Goal: Transaction & Acquisition: Purchase product/service

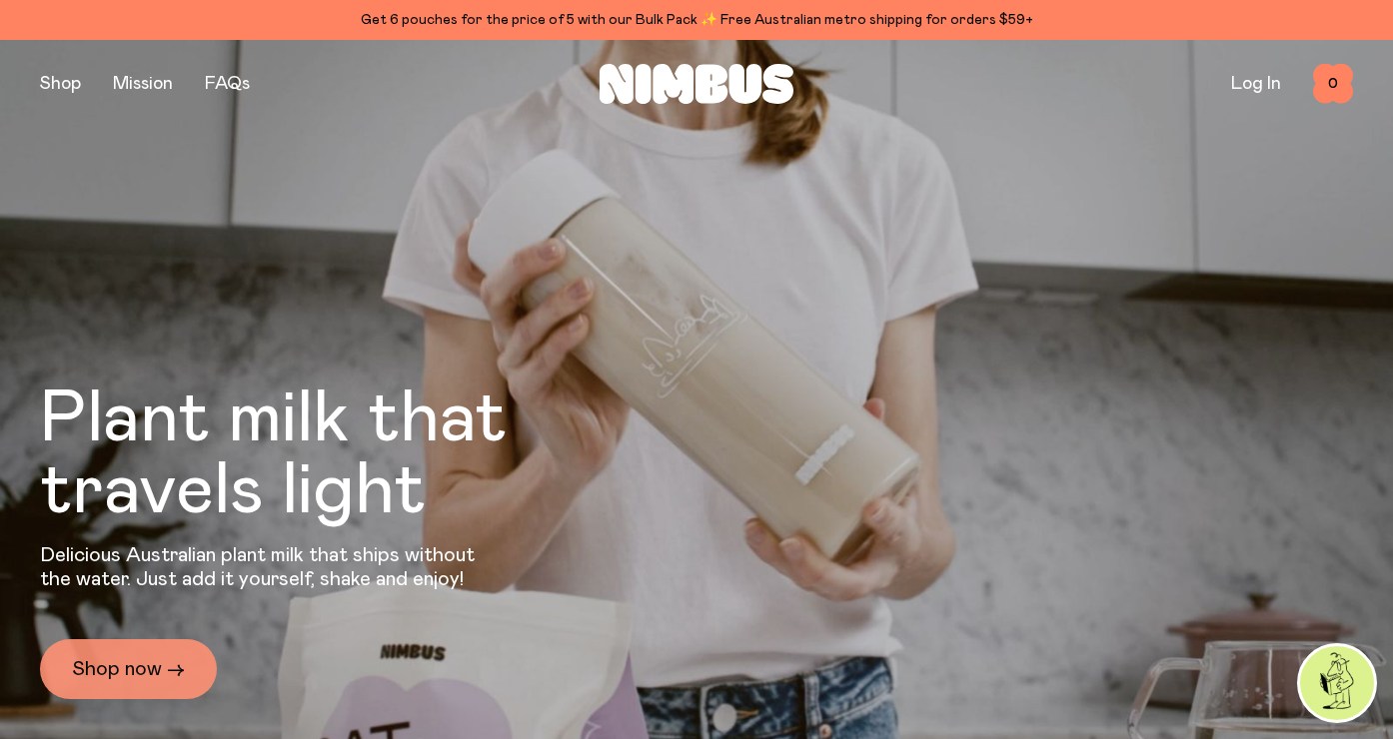
click at [140, 666] on link "Shop now →" at bounding box center [128, 670] width 177 height 60
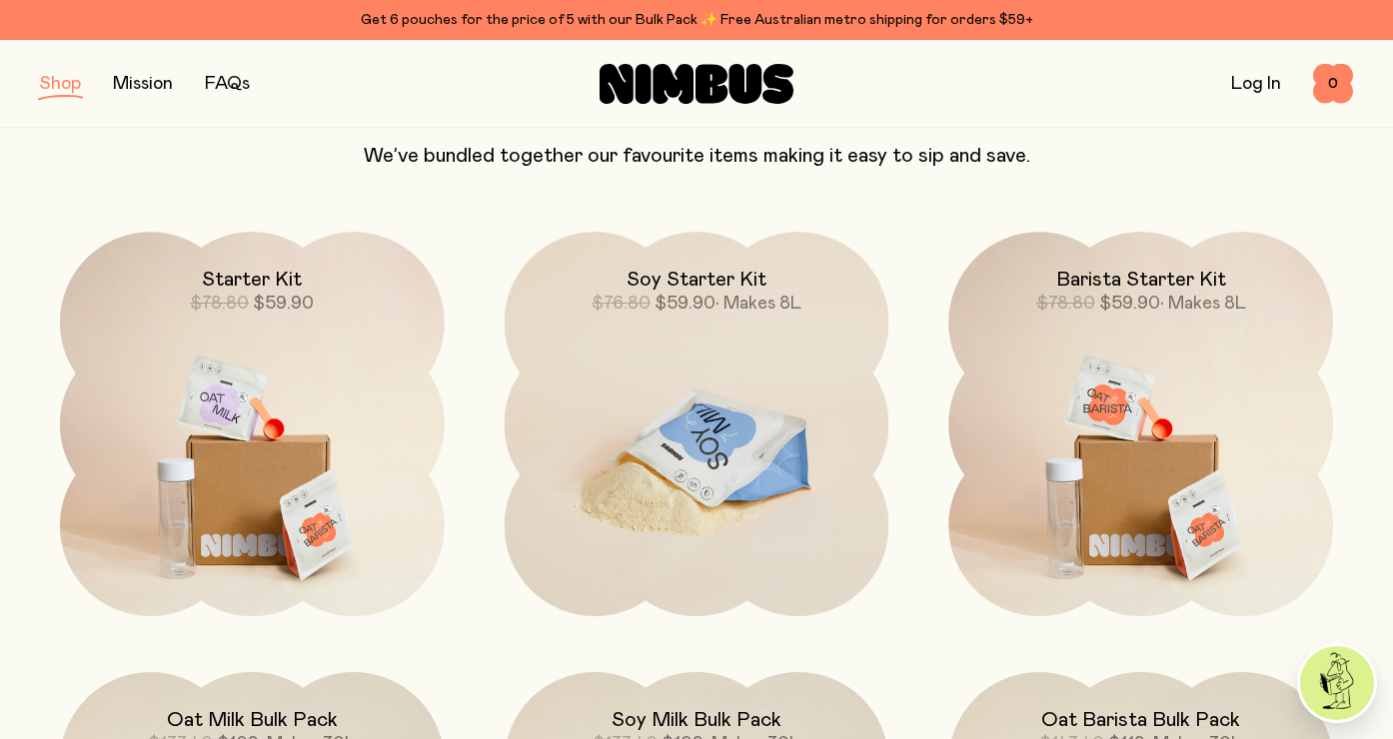
scroll to position [1363, 0]
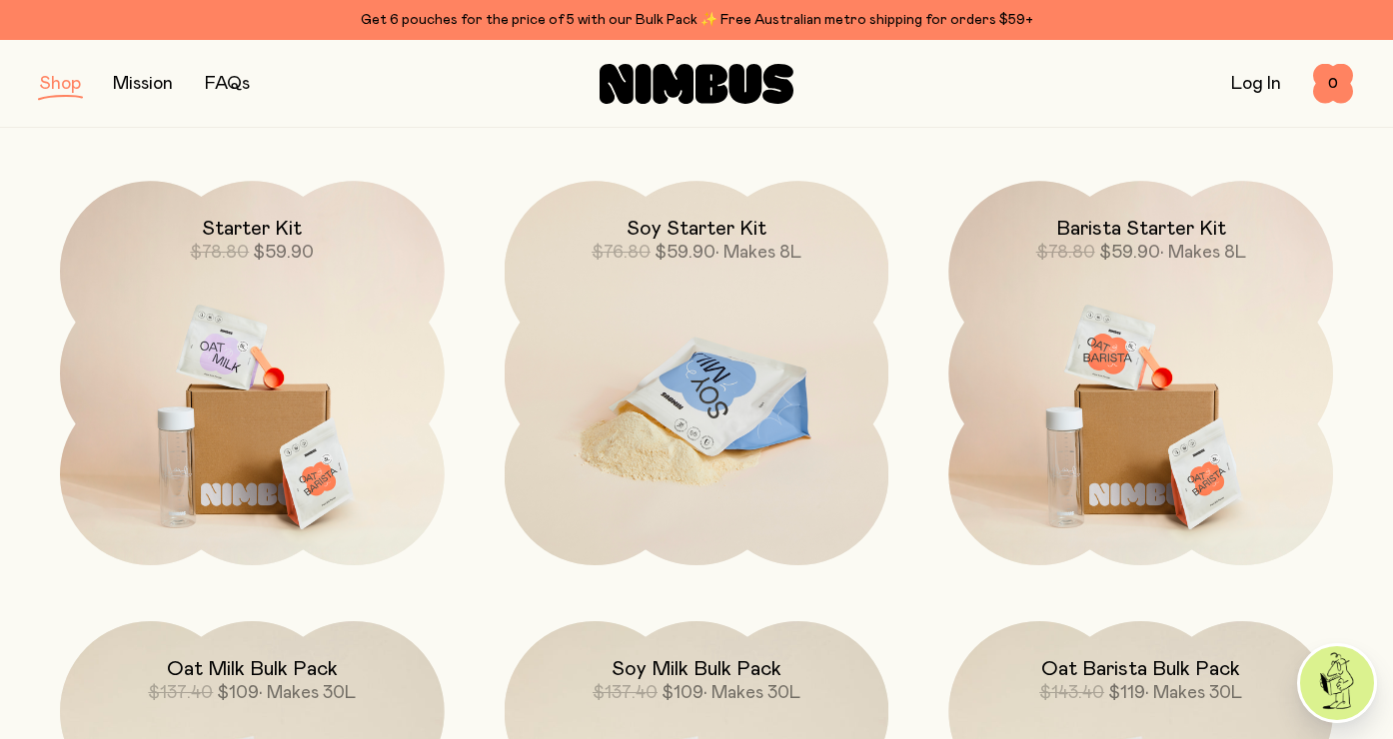
click at [789, 320] on img at bounding box center [697, 407] width 385 height 452
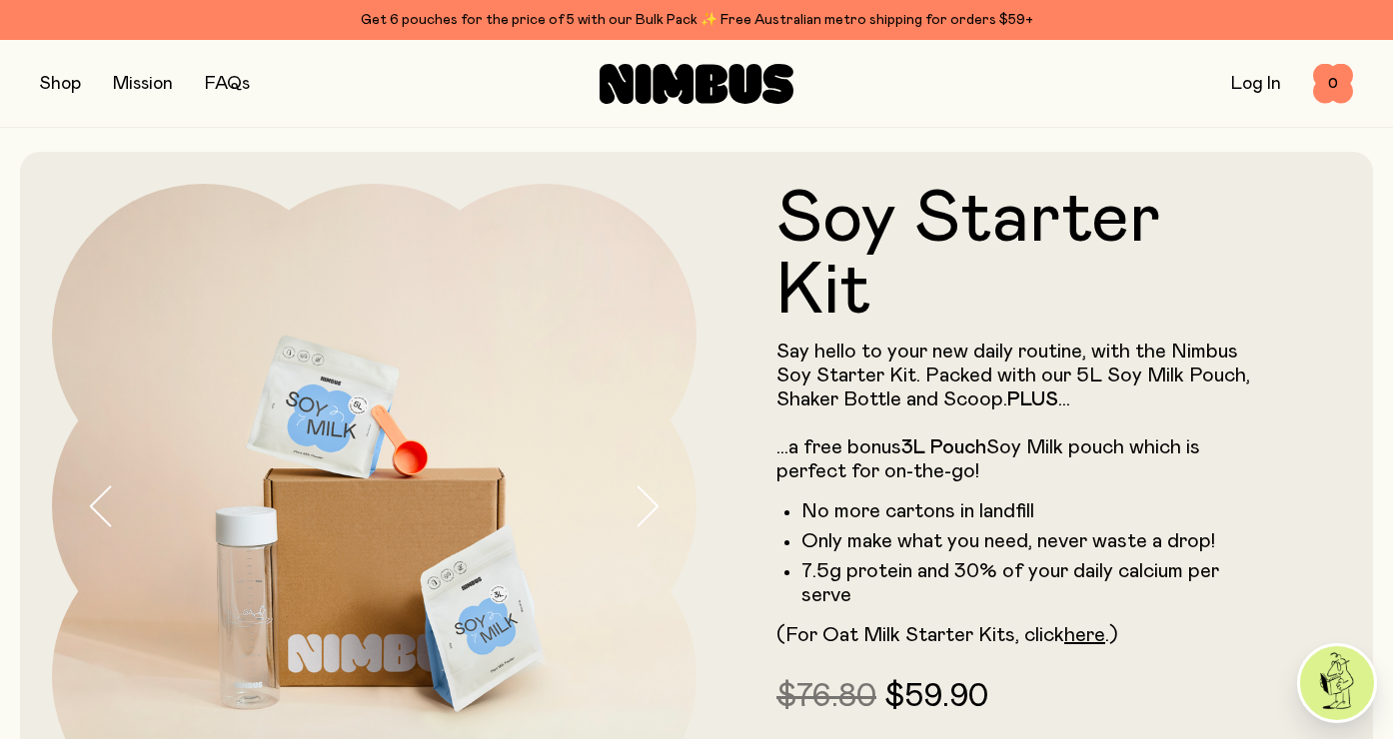
click at [679, 79] on icon at bounding box center [673, 84] width 41 height 40
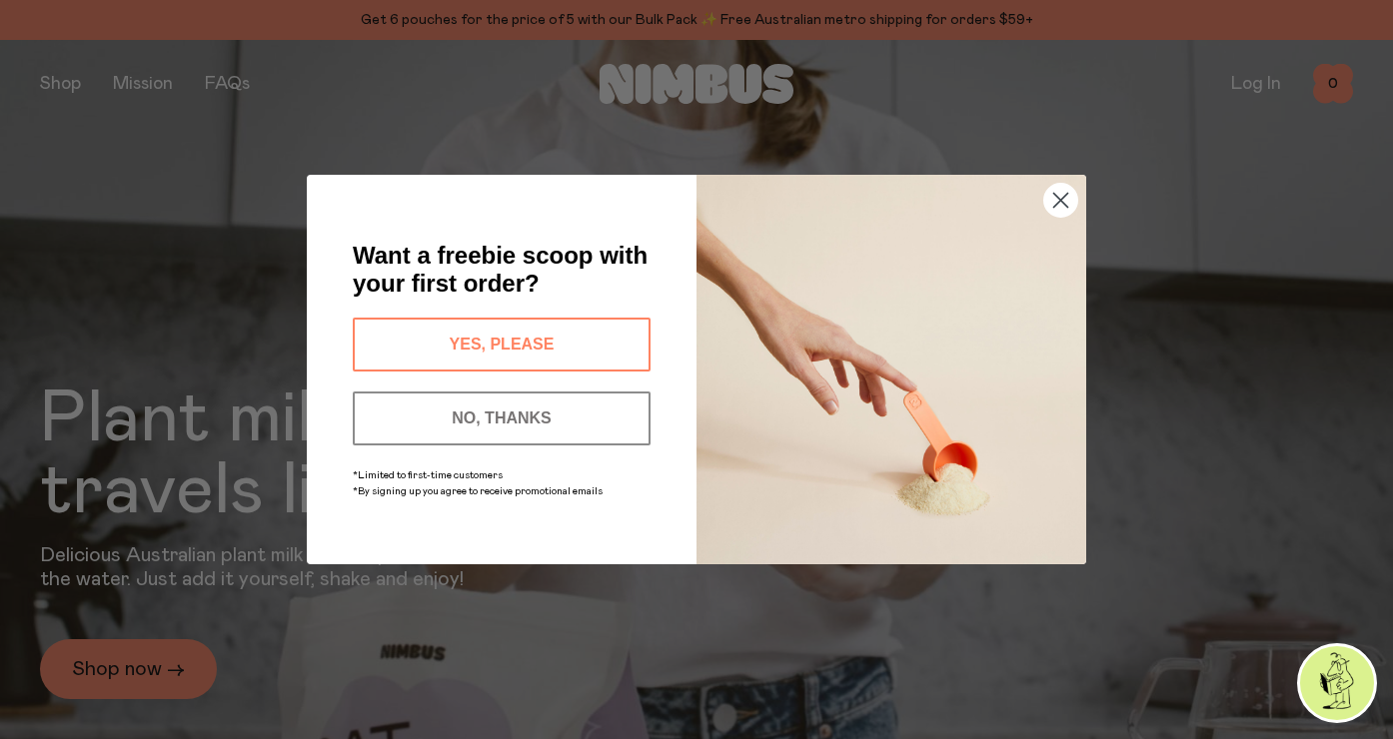
click at [475, 341] on button "YES, PLEASE" at bounding box center [502, 345] width 298 height 54
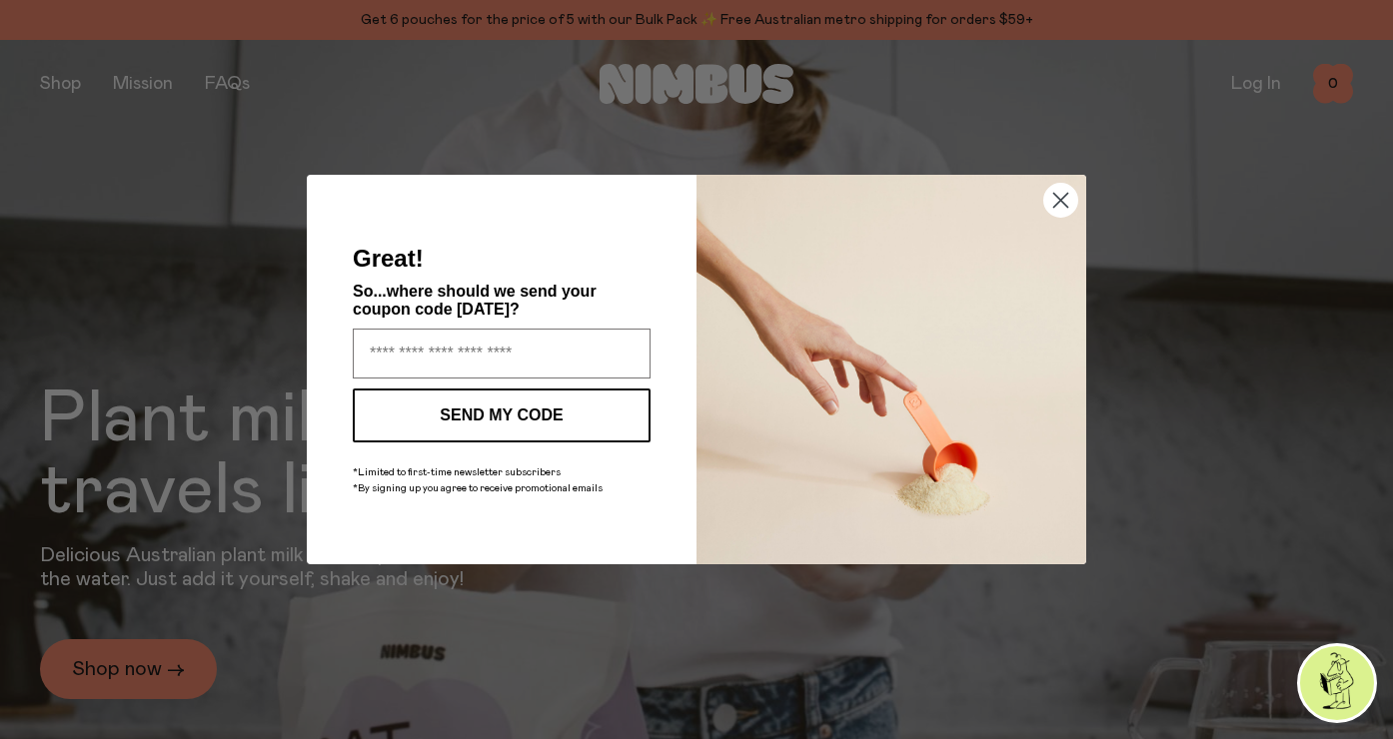
click at [1056, 201] on circle "Close dialog" at bounding box center [1060, 200] width 33 height 33
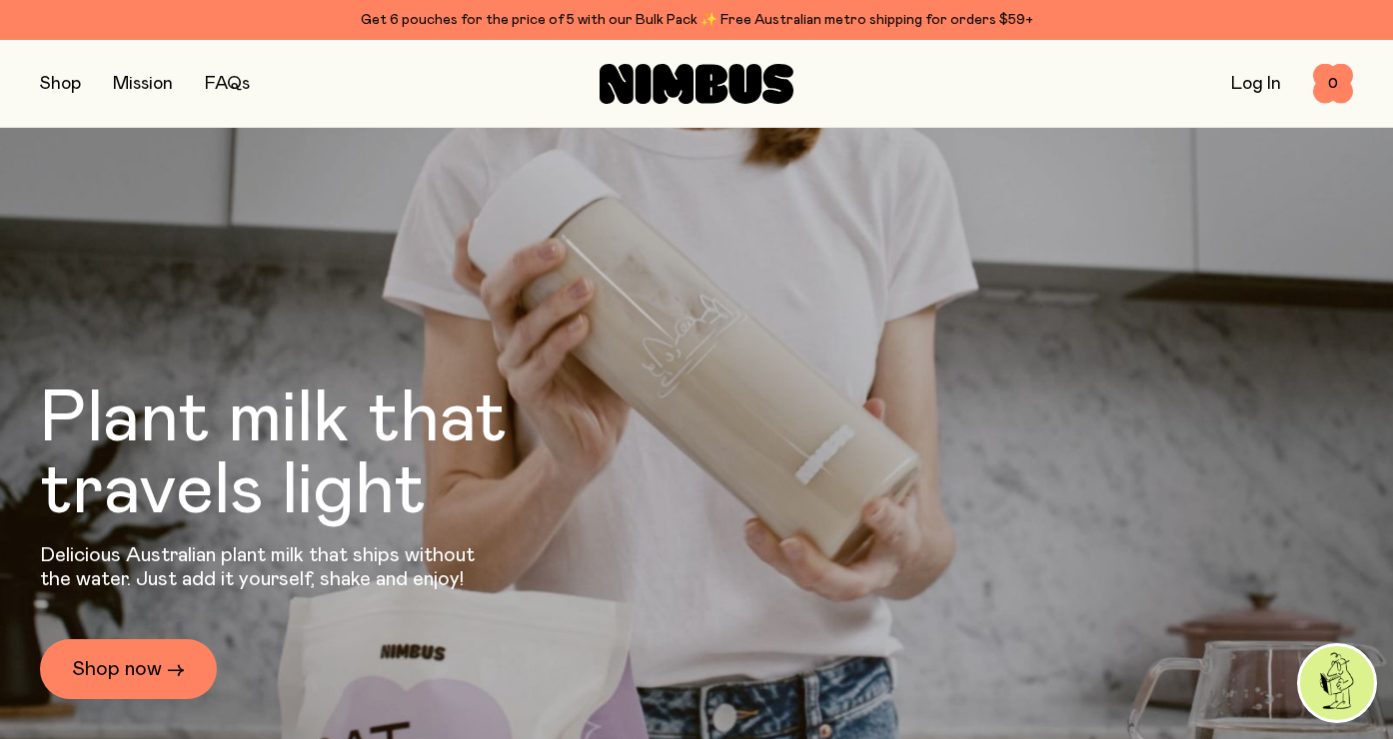
click at [1254, 81] on link "Log In" at bounding box center [1256, 84] width 50 height 18
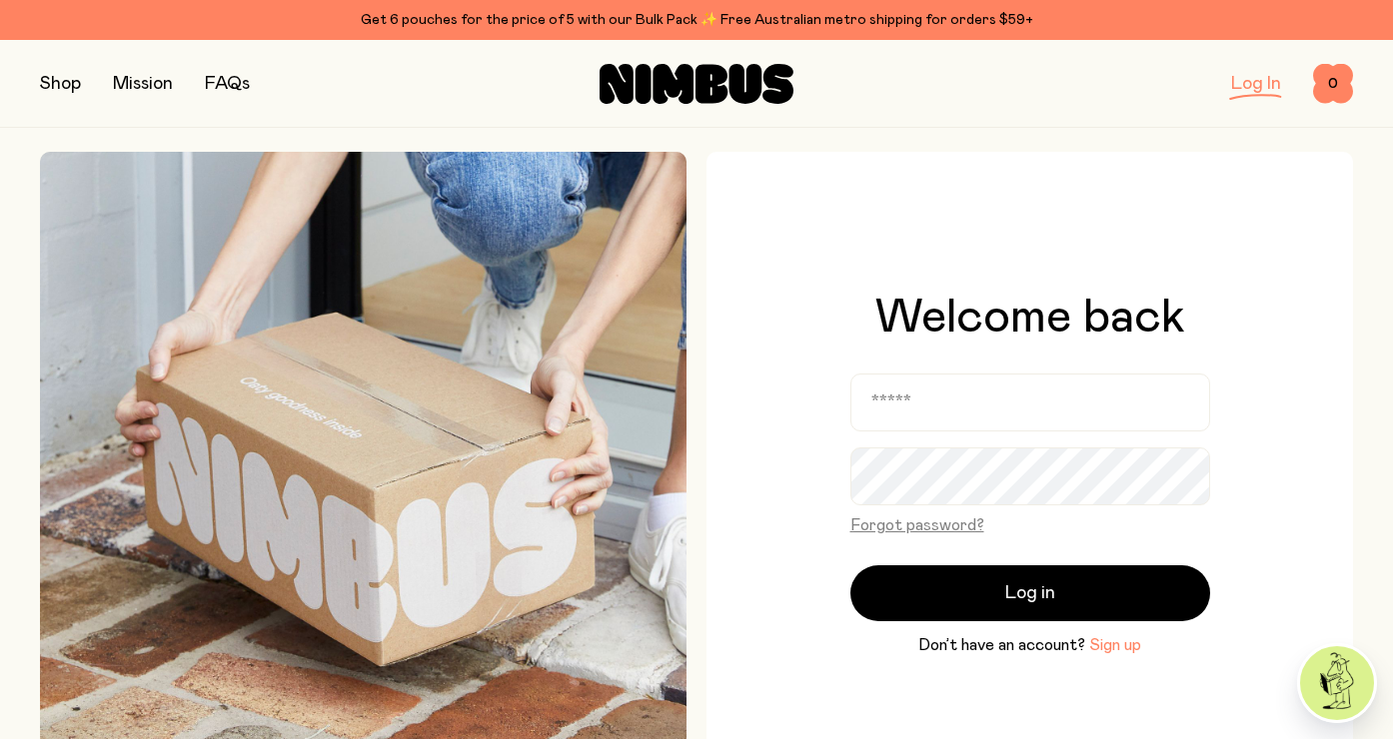
click at [1114, 649] on button "Sign up" at bounding box center [1115, 646] width 52 height 24
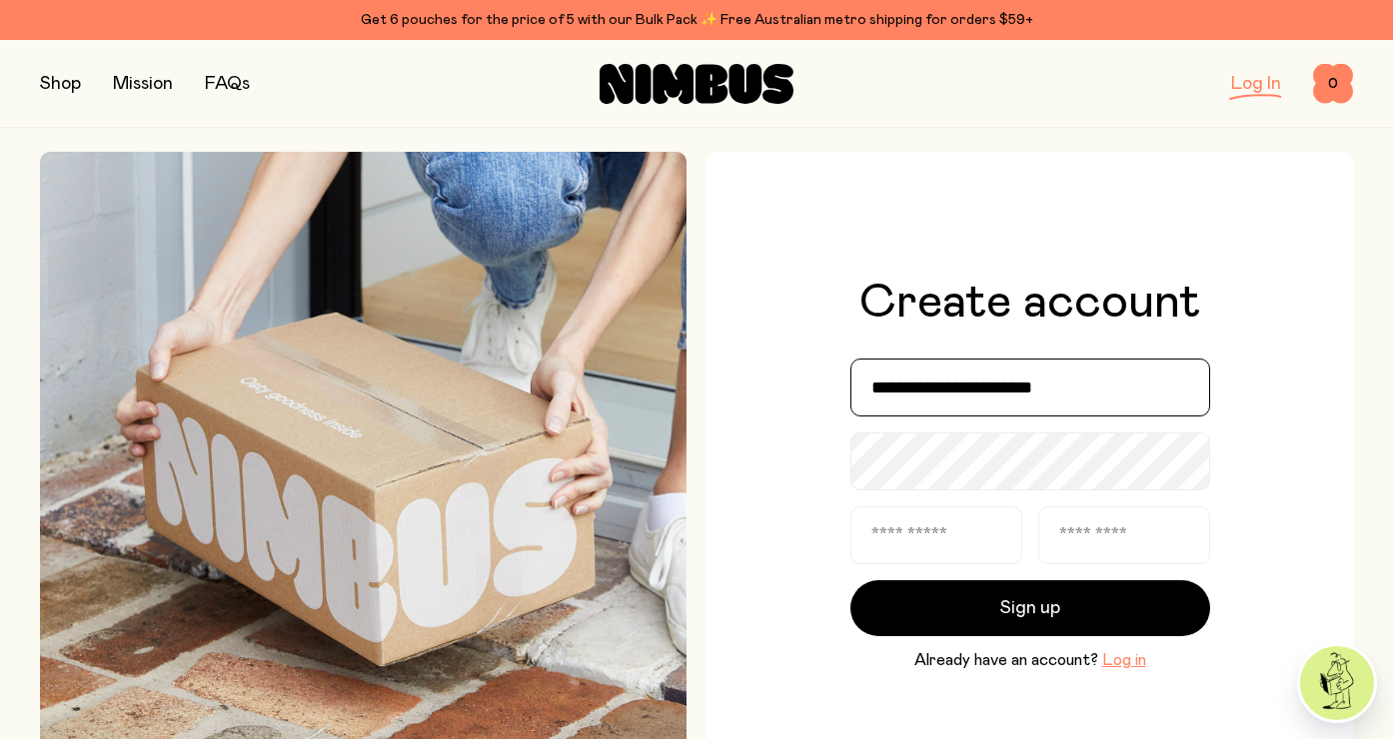
type input "**********"
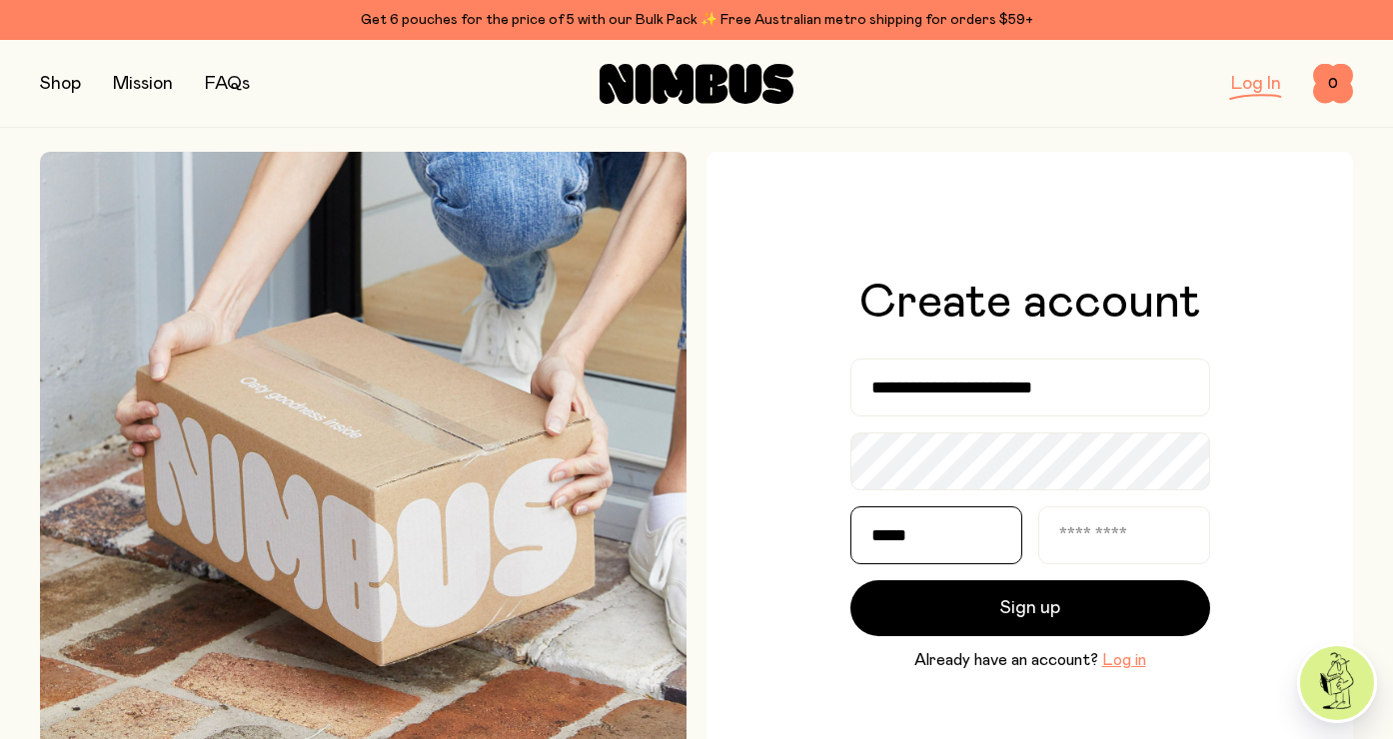
type input "*****"
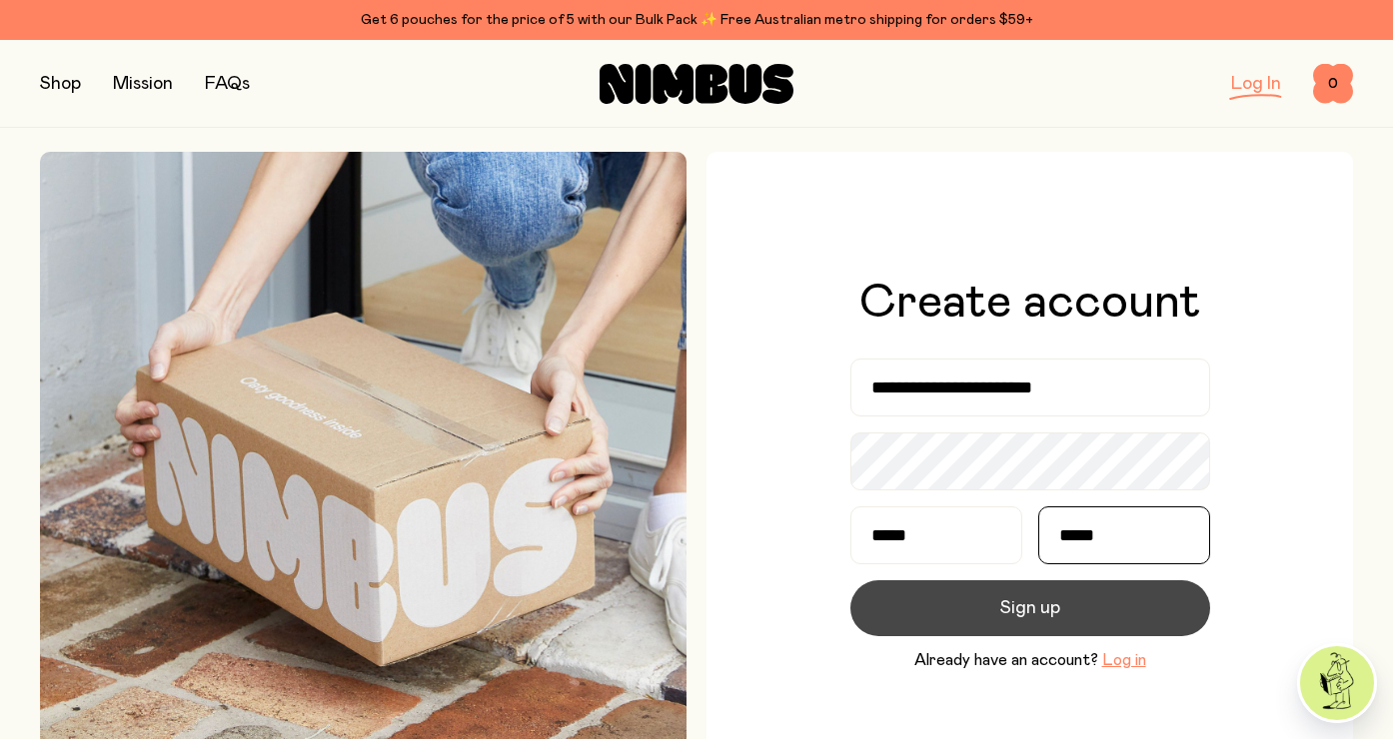
type input "*****"
click at [1010, 610] on span "Sign up" at bounding box center [1030, 609] width 60 height 28
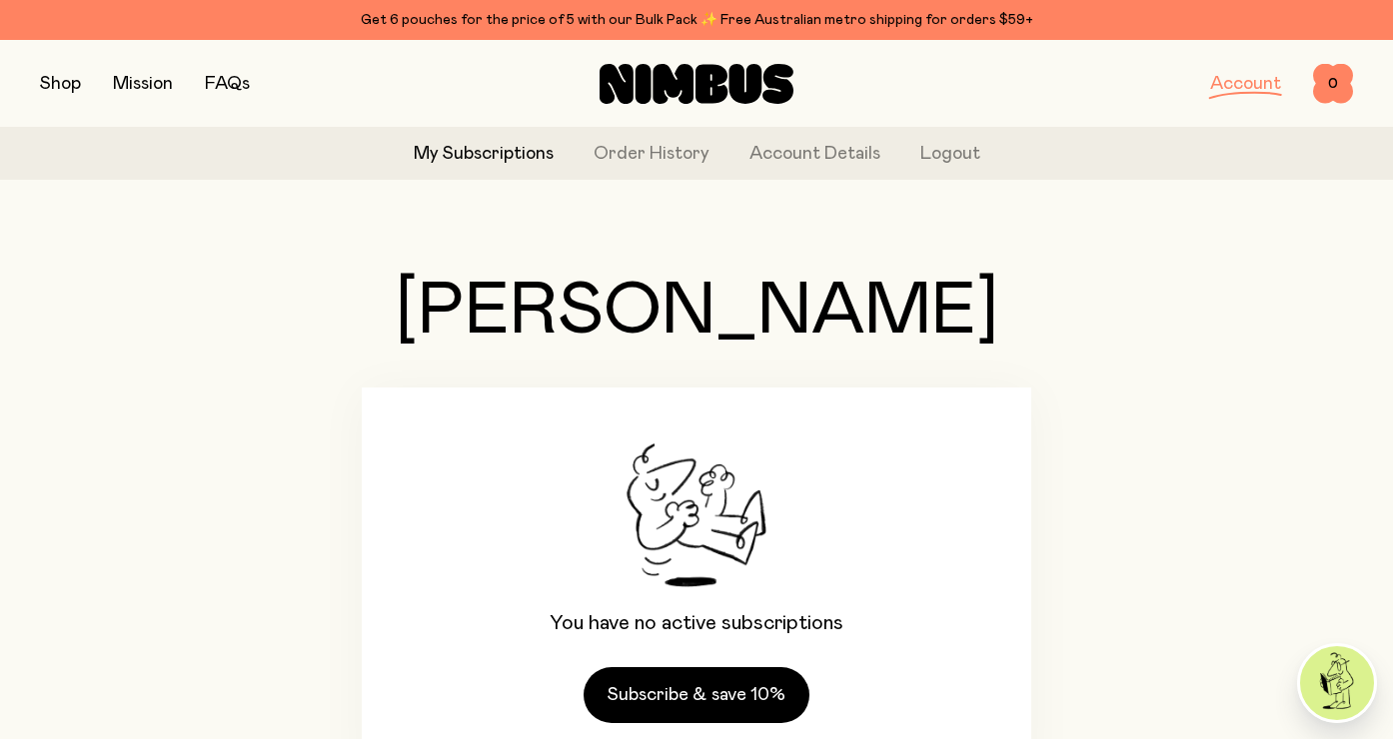
scroll to position [80, 0]
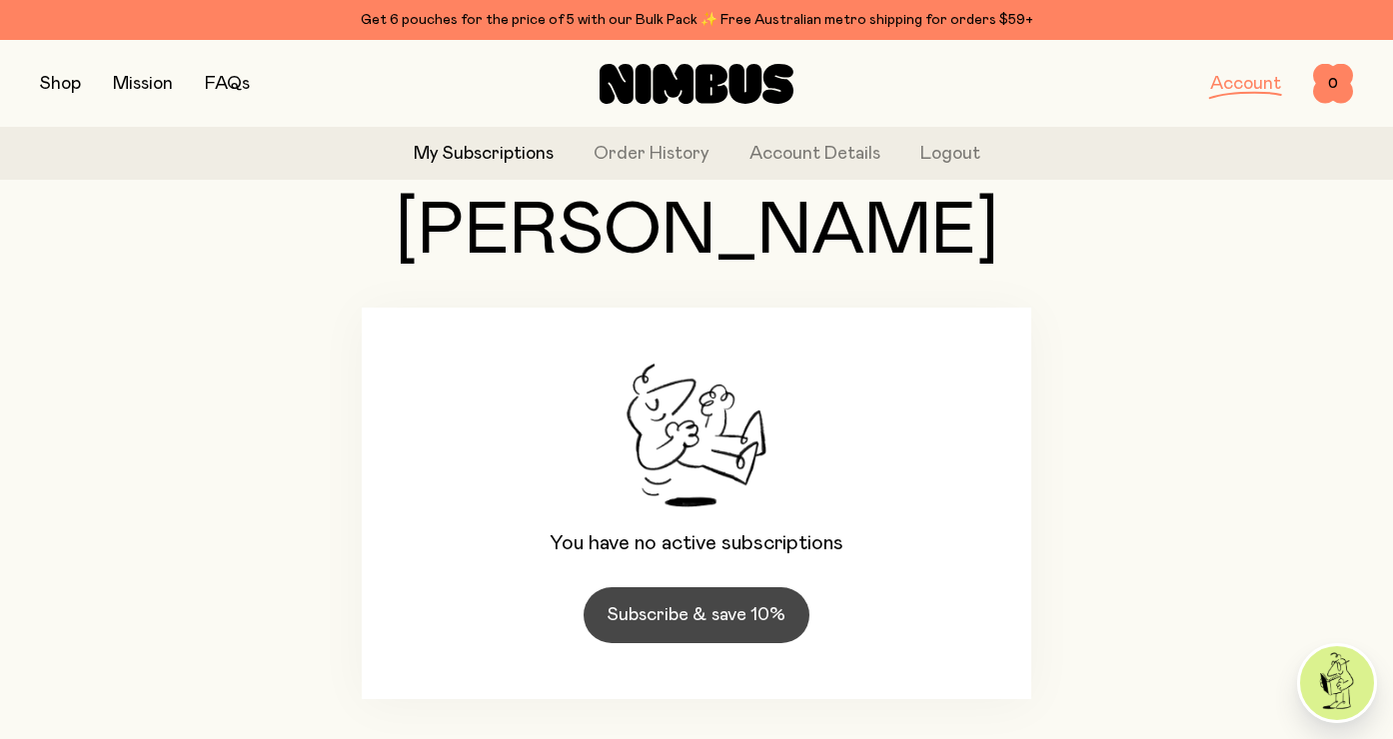
click at [708, 618] on link "Subscribe & save 10%" at bounding box center [697, 616] width 226 height 56
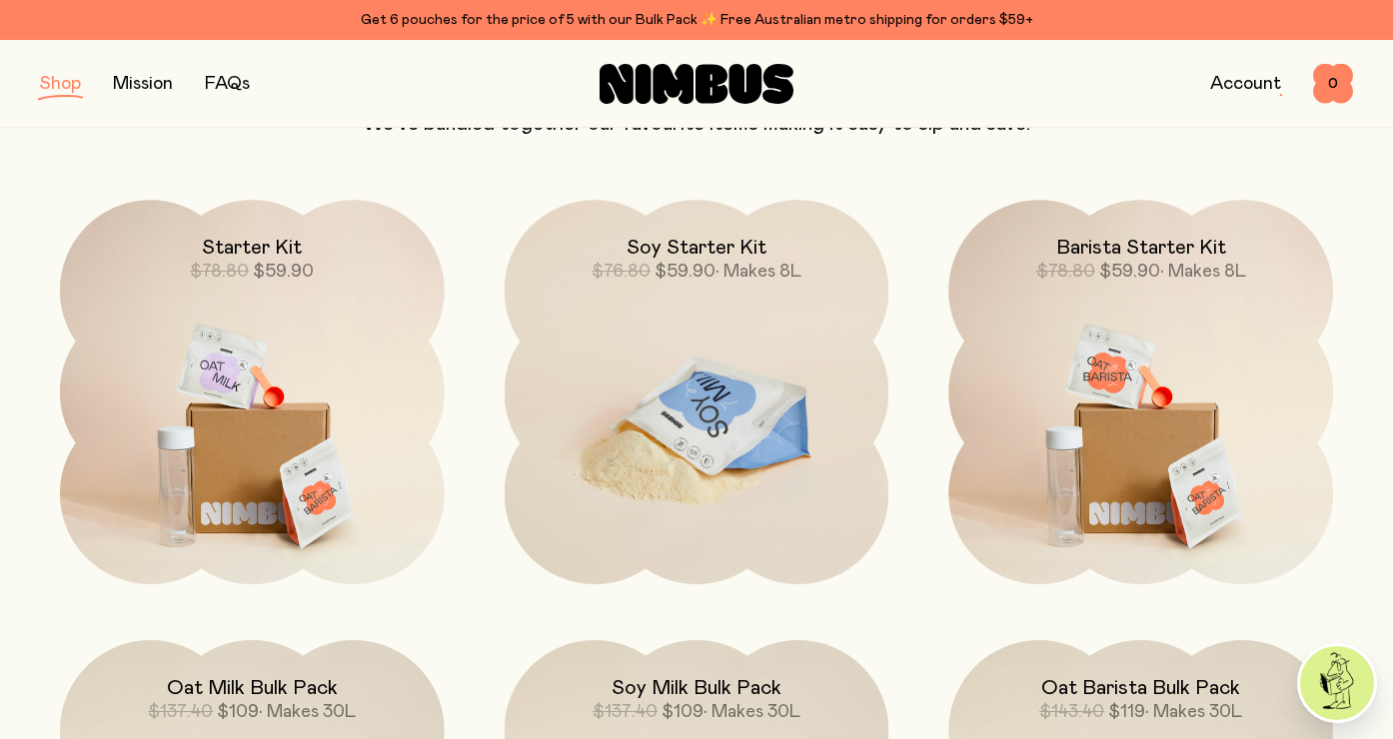
scroll to position [1343, 0]
click at [690, 405] on img at bounding box center [697, 427] width 385 height 452
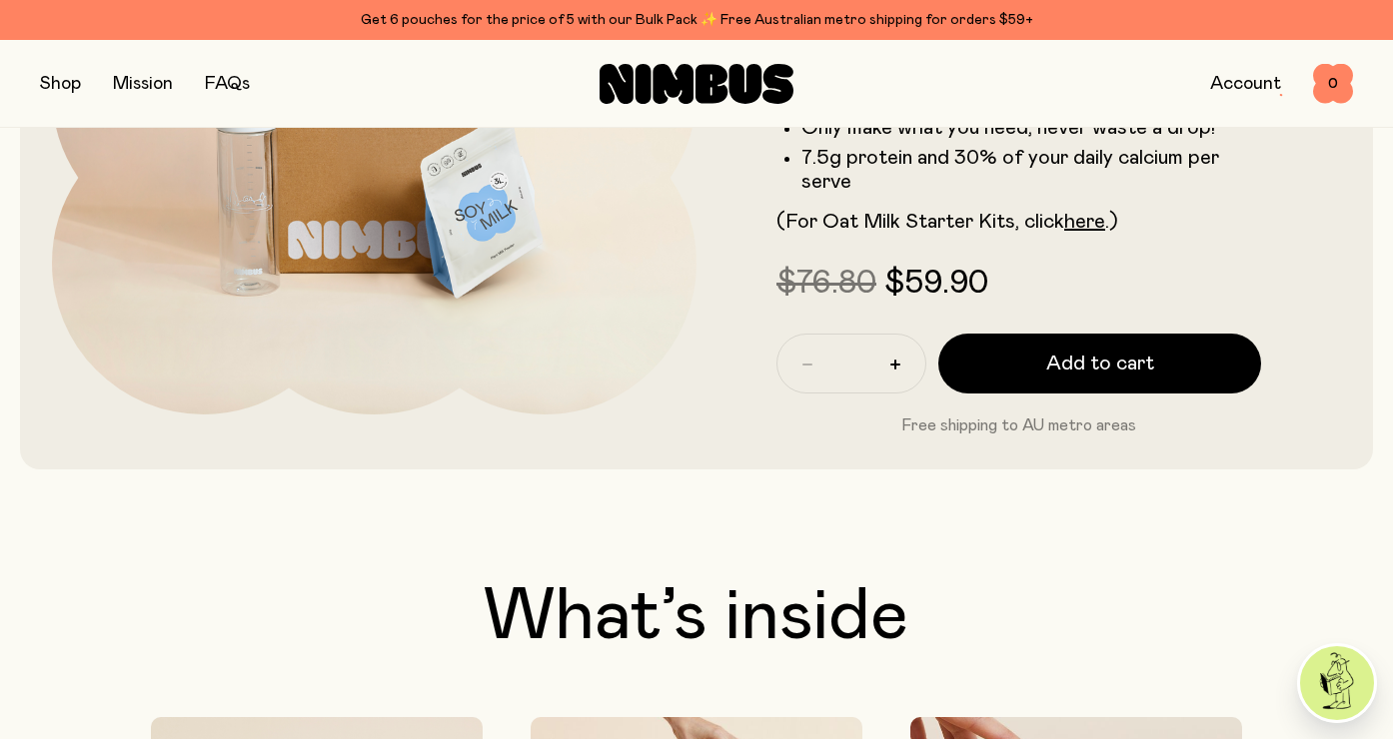
scroll to position [395, 0]
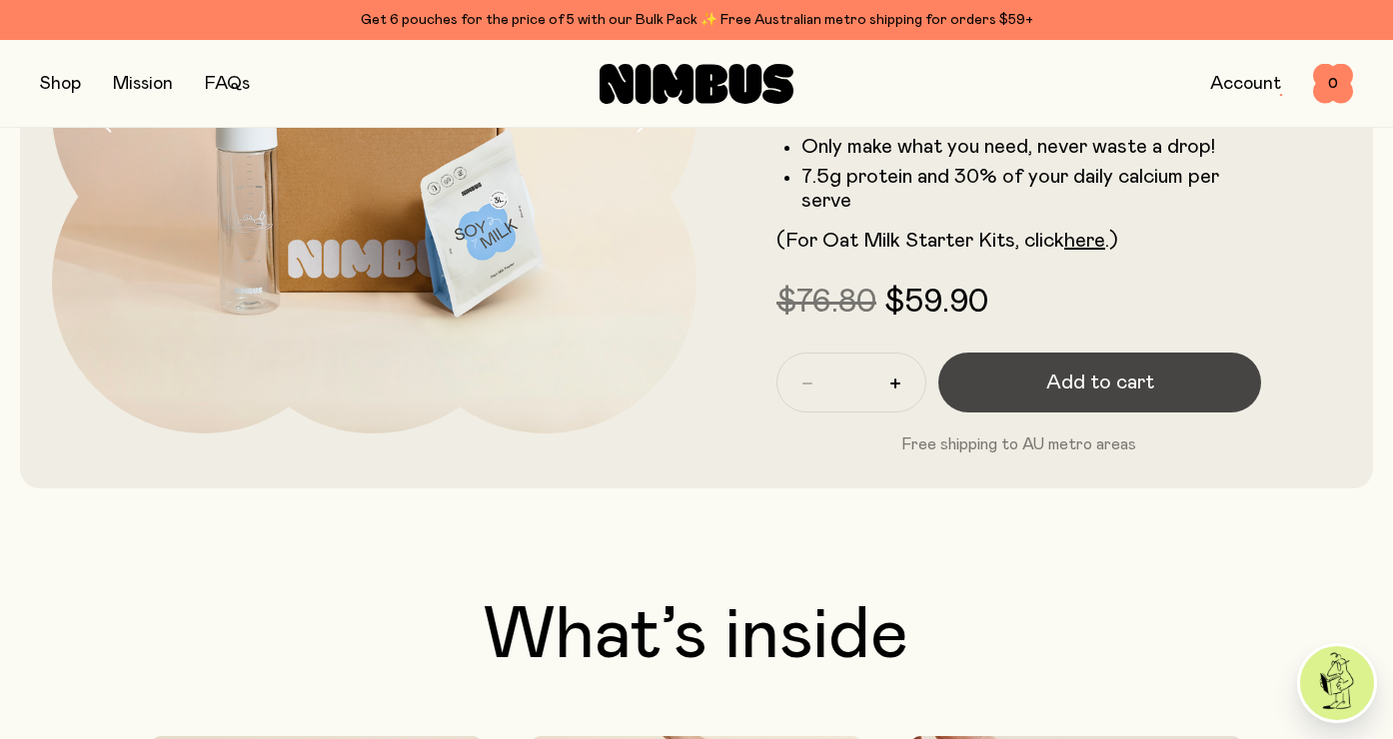
click at [1086, 372] on span "Add to cart" at bounding box center [1100, 383] width 108 height 28
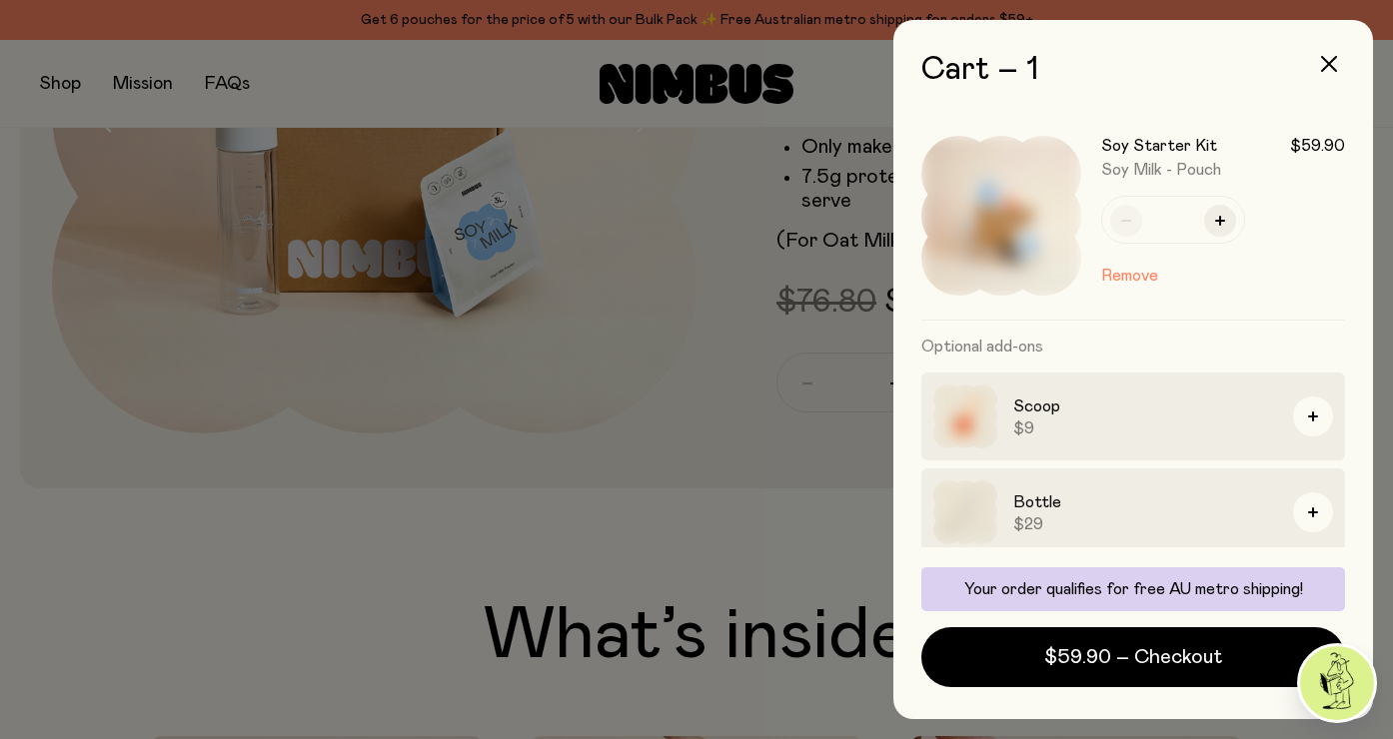
scroll to position [0, 0]
click at [1330, 63] on icon "button" at bounding box center [1329, 64] width 16 height 16
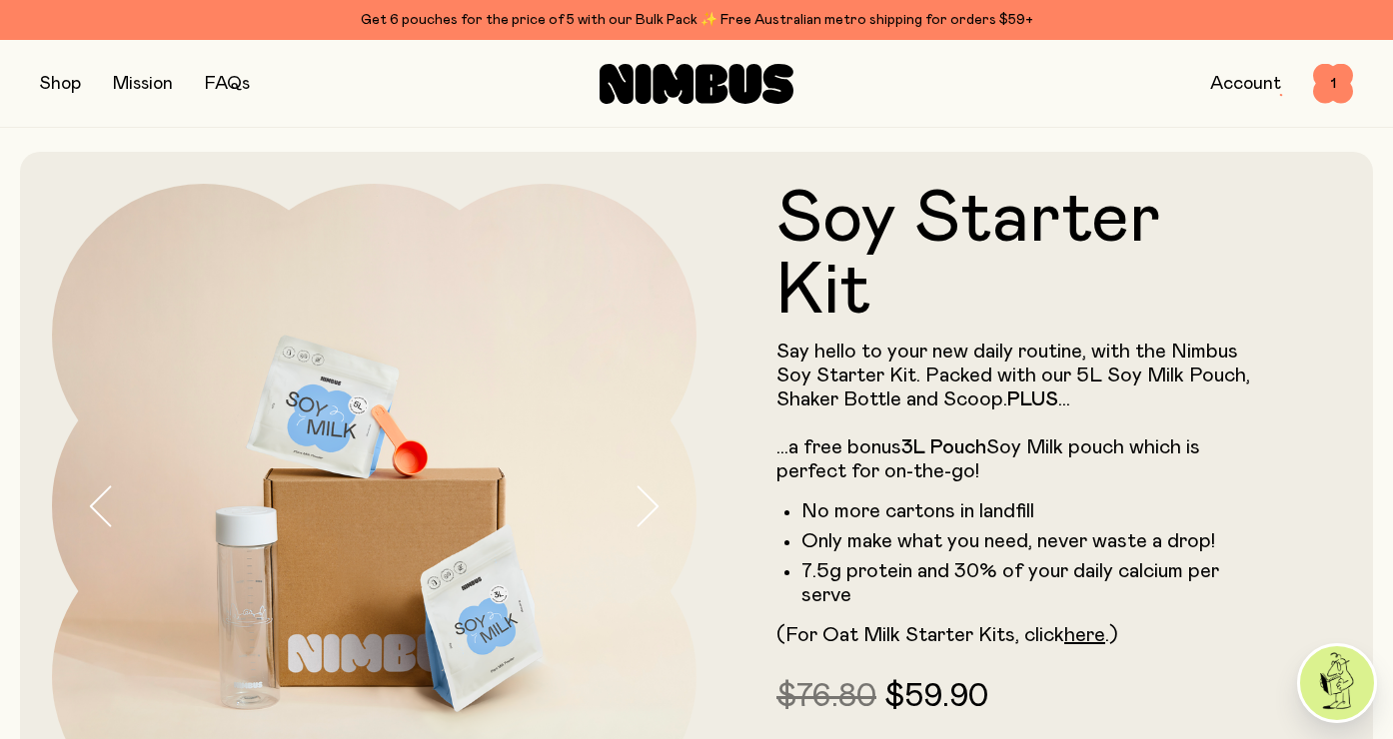
click at [53, 77] on button "button" at bounding box center [60, 84] width 41 height 28
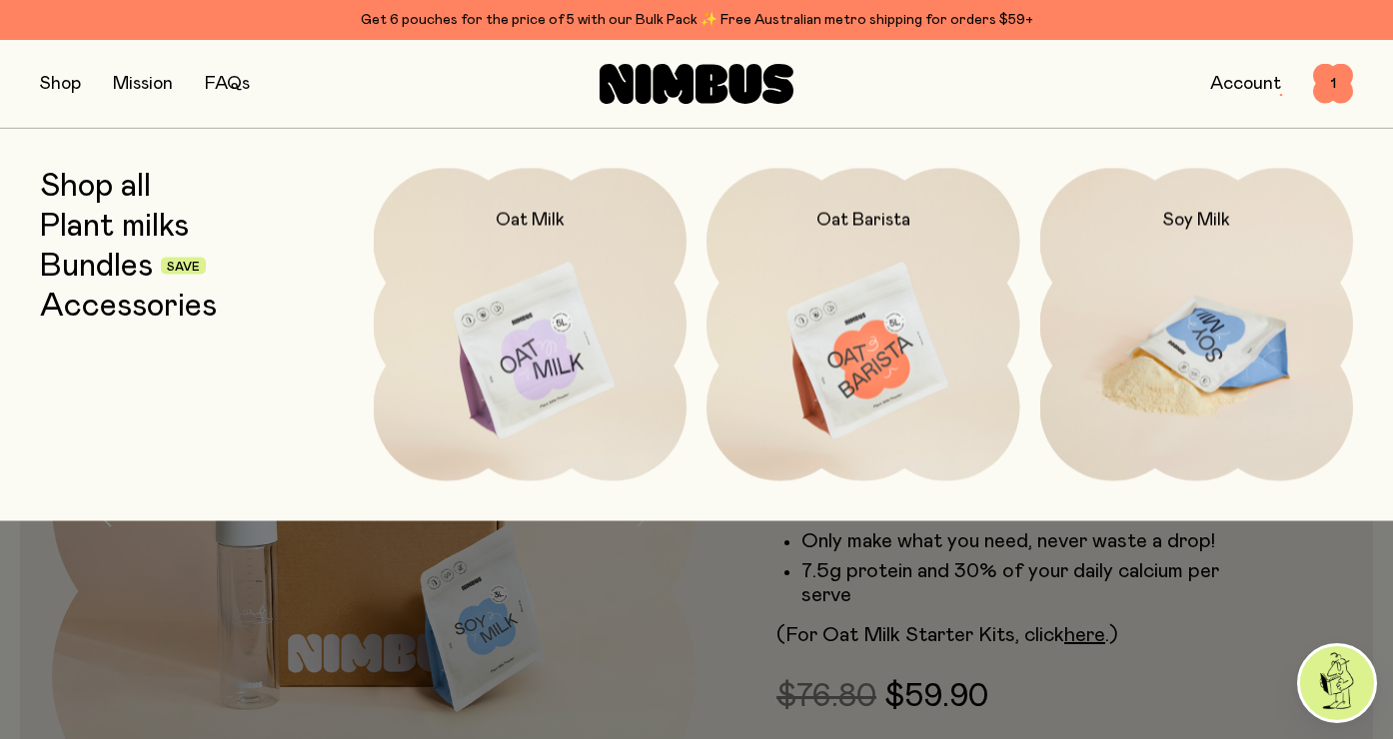
click at [1177, 344] on img at bounding box center [1197, 352] width 314 height 368
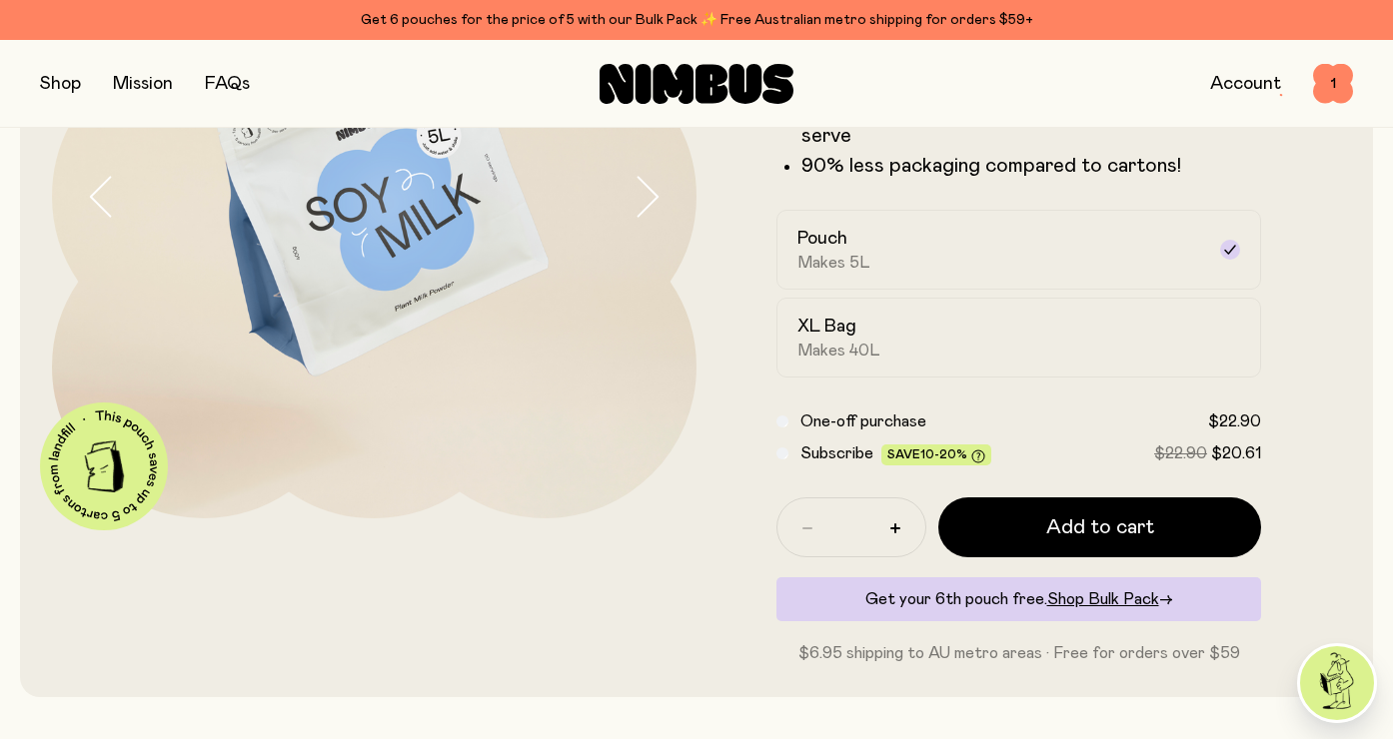
scroll to position [310, 0]
click at [891, 344] on div "XL Bag Makes 40L" at bounding box center [1000, 338] width 407 height 46
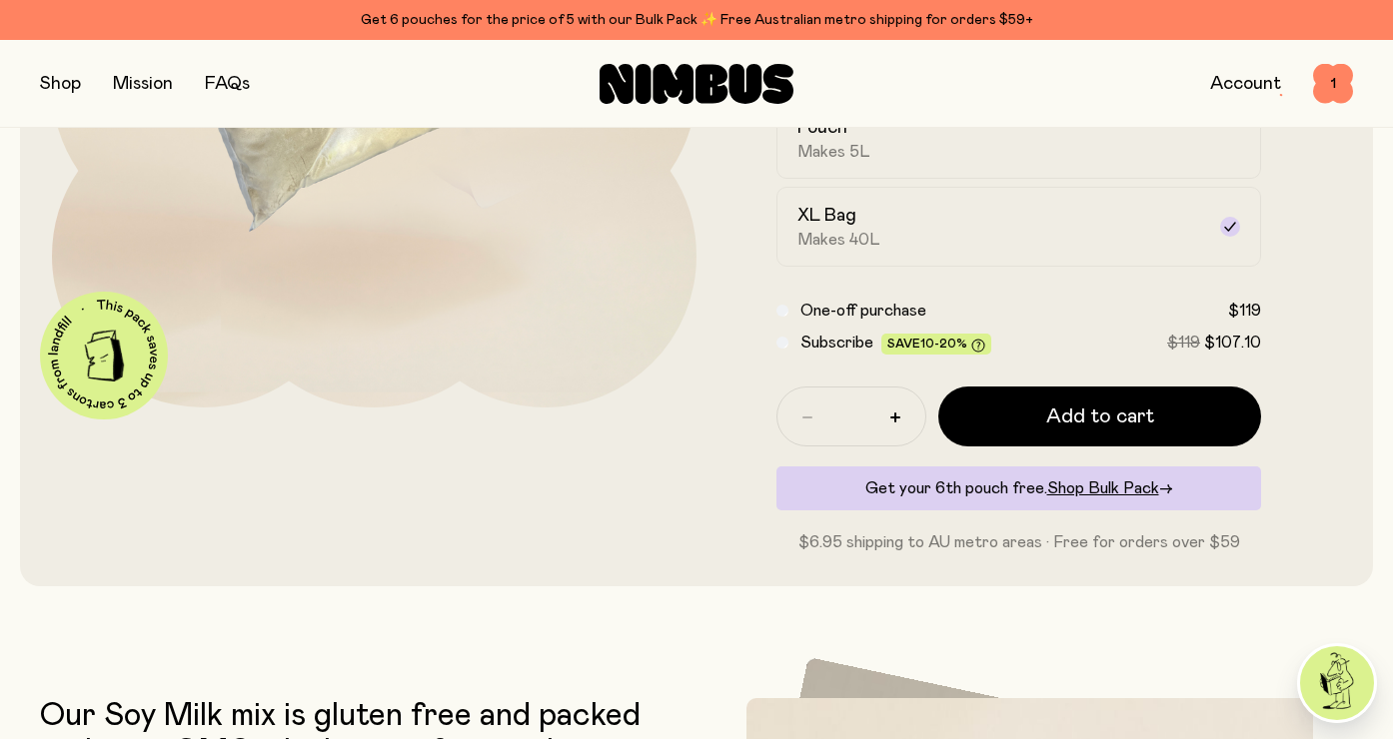
scroll to position [423, 0]
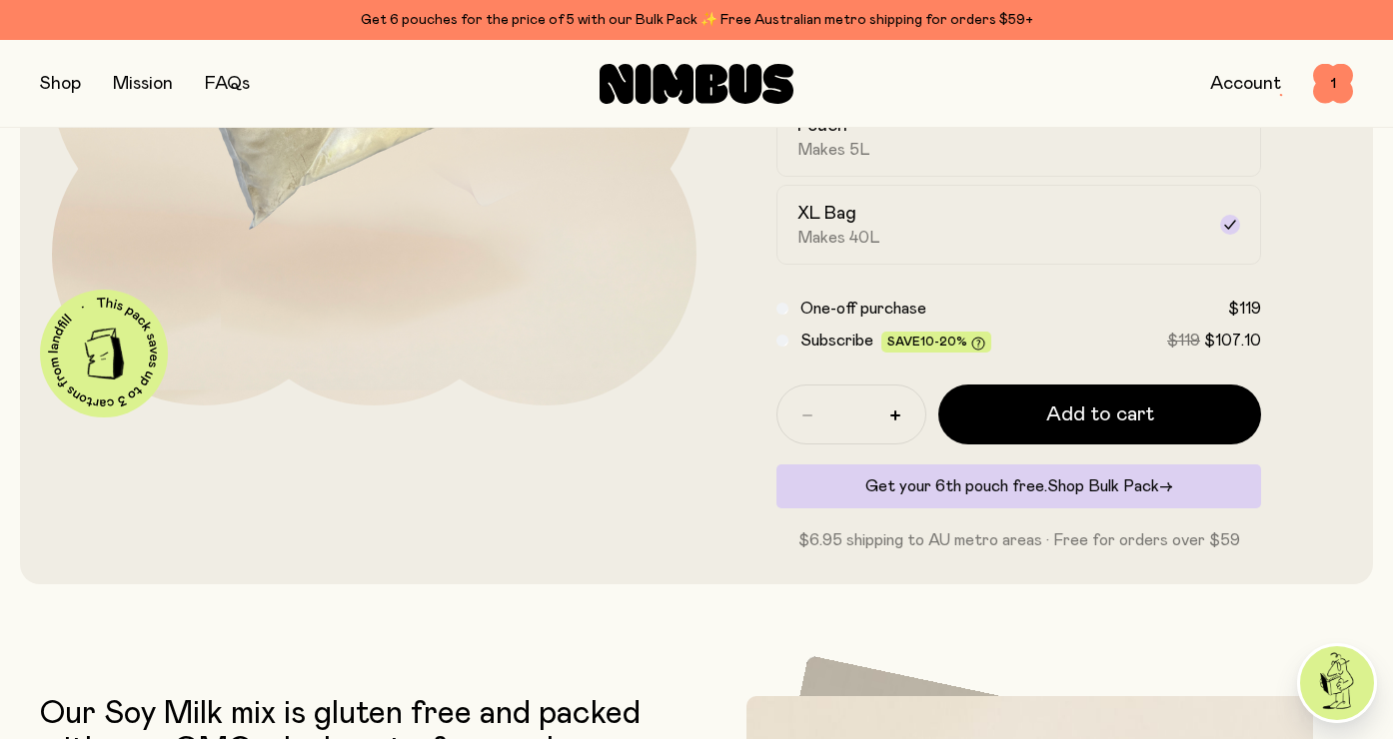
click at [1098, 481] on span "Shop Bulk Pack" at bounding box center [1103, 487] width 112 height 16
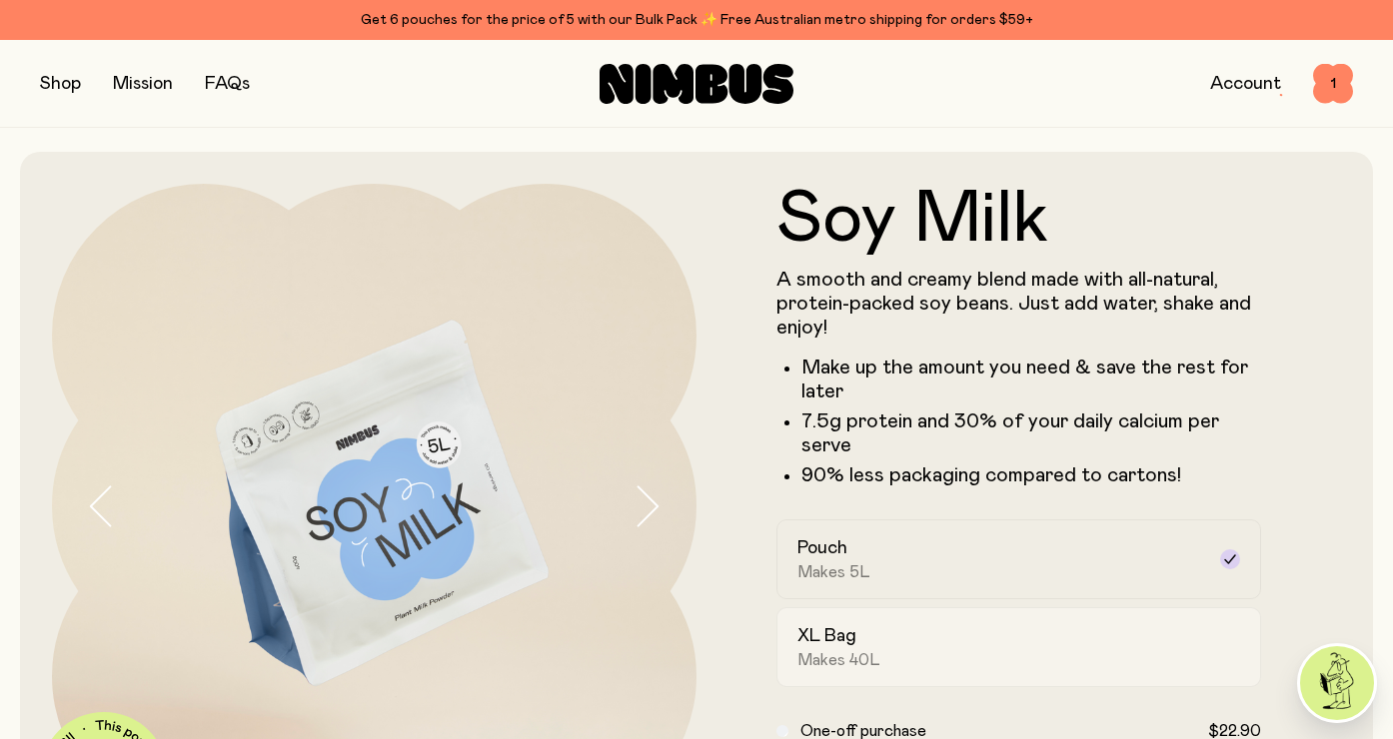
scroll to position [225, 0]
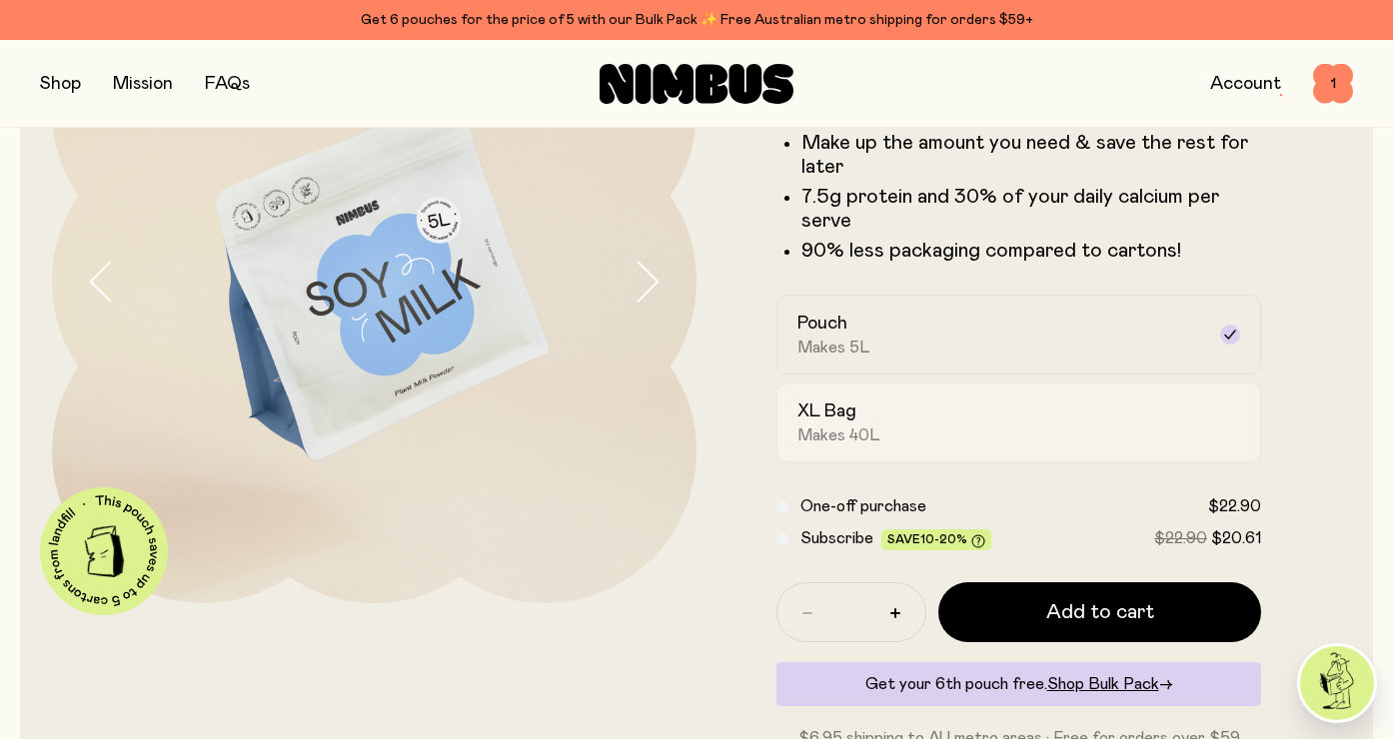
click at [836, 428] on span "Makes 40L" at bounding box center [838, 436] width 83 height 20
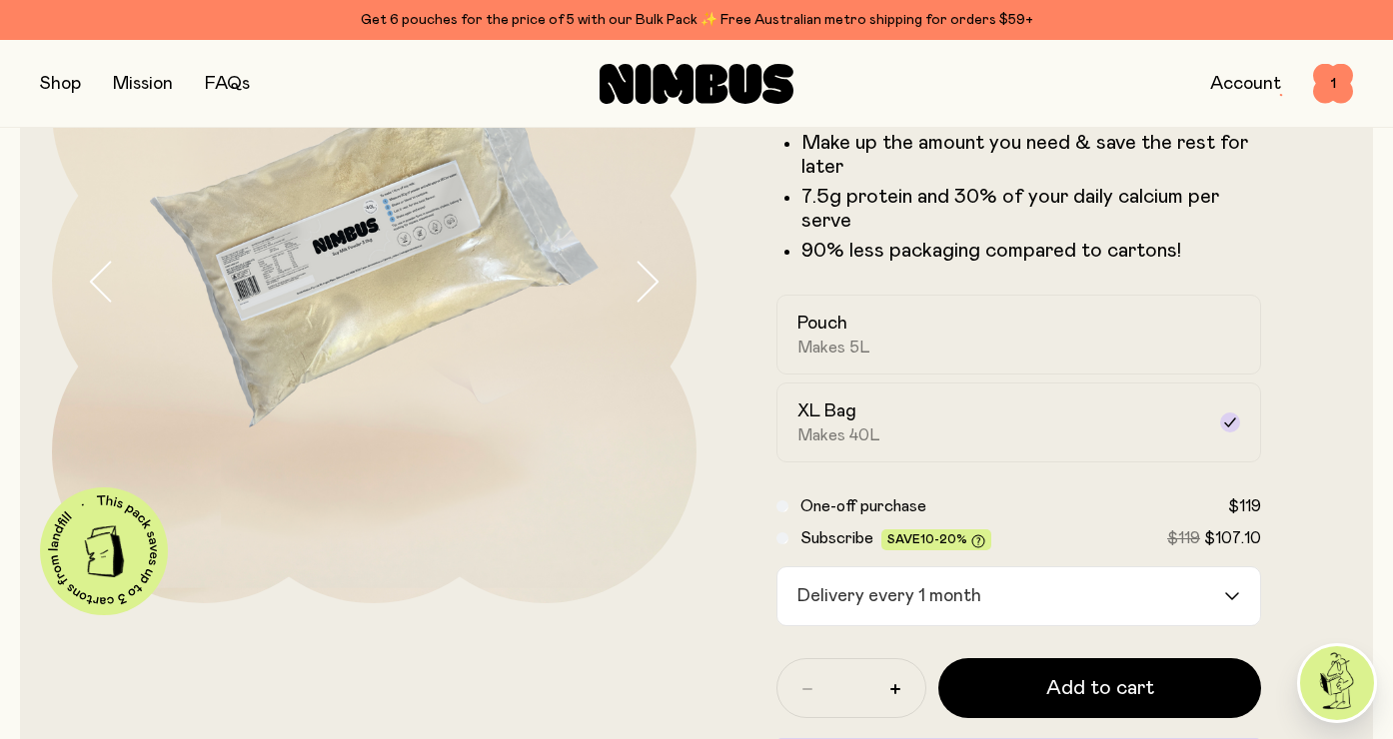
click at [1231, 594] on icon "Search for option" at bounding box center [1232, 597] width 16 height 8
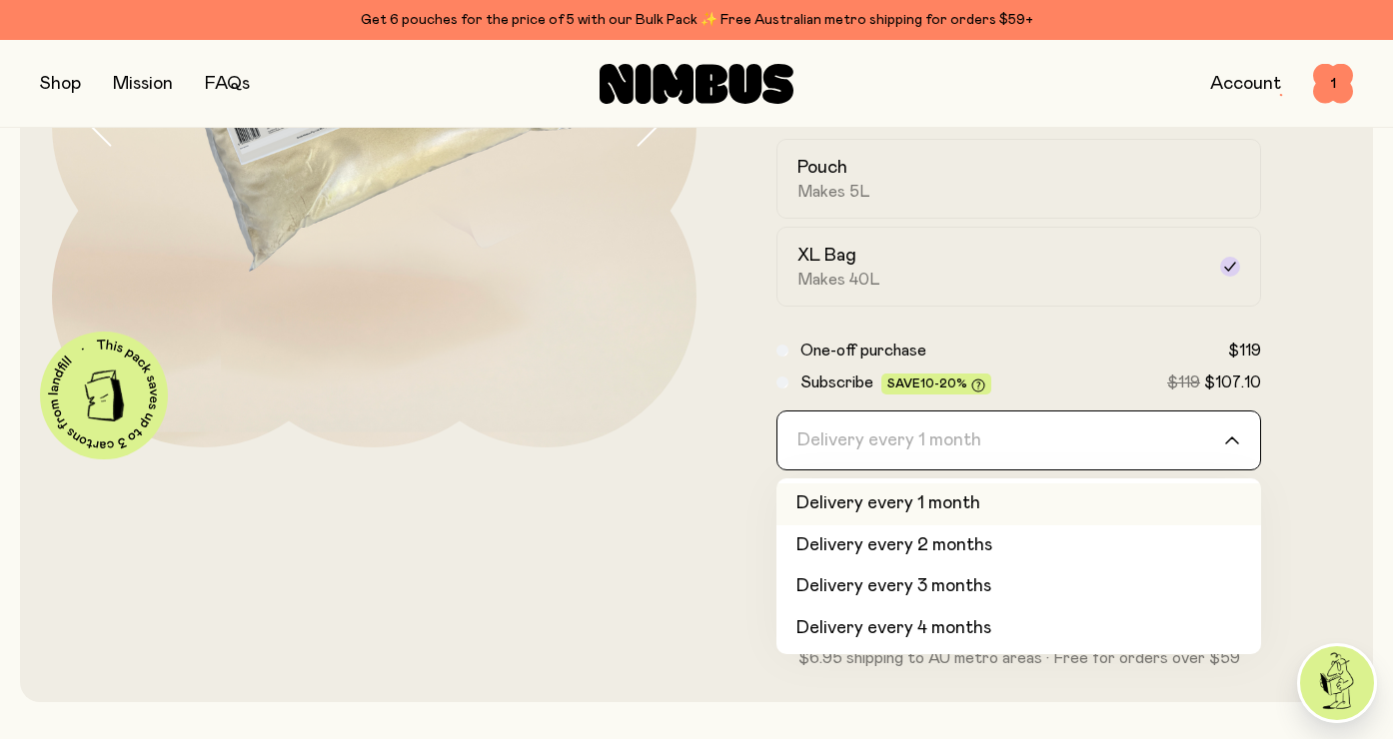
scroll to position [394, 0]
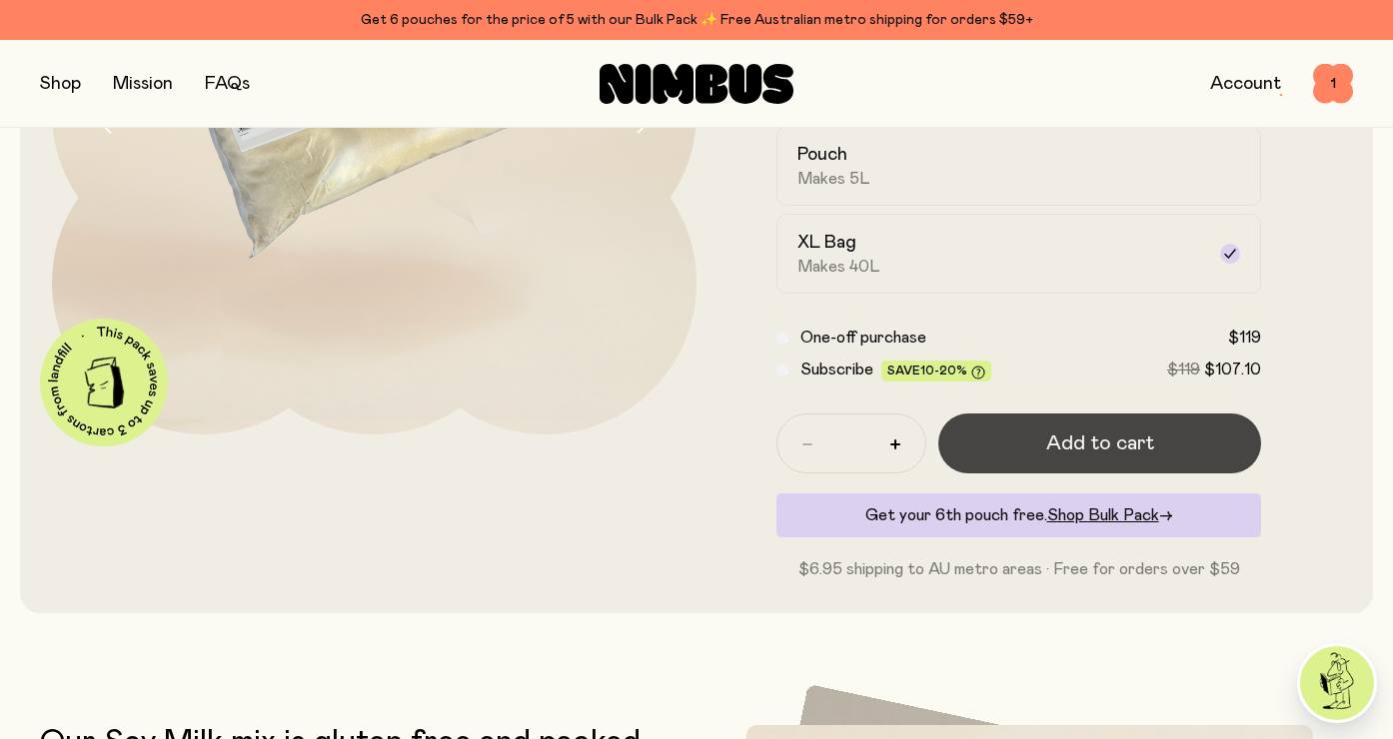
click at [1085, 444] on span "Add to cart" at bounding box center [1100, 444] width 108 height 28
